Goal: Check status: Check status

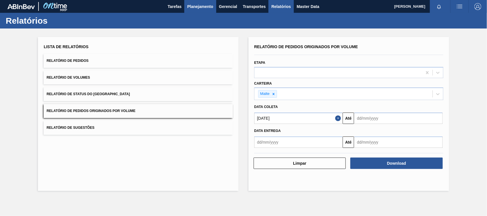
click at [206, 6] on span "Planejamento" at bounding box center [200, 6] width 26 height 7
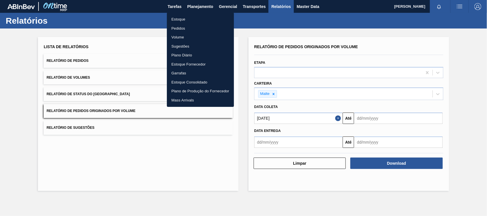
click at [183, 19] on li "Estoque" at bounding box center [200, 19] width 67 height 9
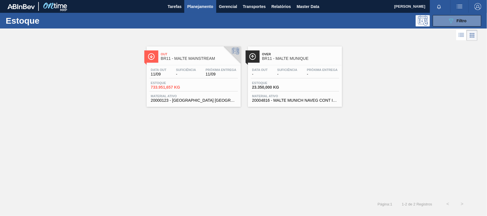
click at [180, 58] on span "BR11 - MALTE MAINSTREAM" at bounding box center [199, 58] width 77 height 4
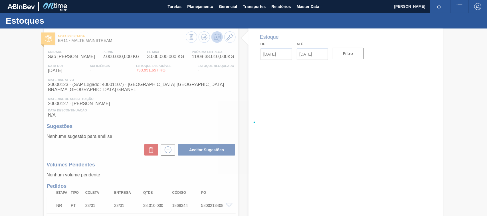
type input "[DATE]"
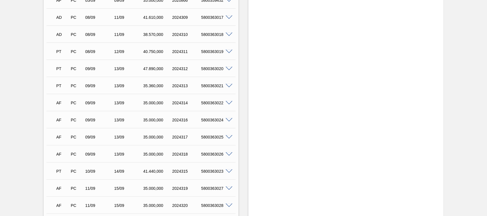
scroll to position [348, 0]
